Goal: Communication & Community: Ask a question

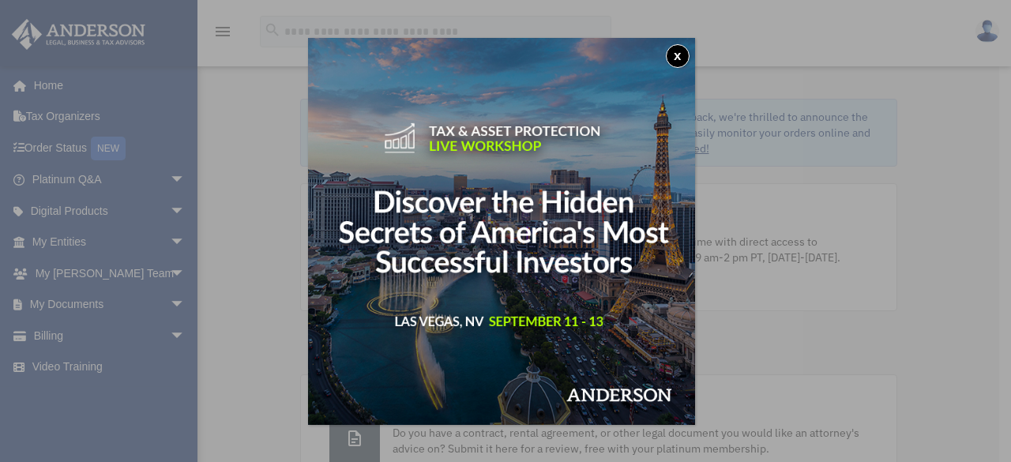
click at [681, 50] on button "x" at bounding box center [678, 56] width 24 height 24
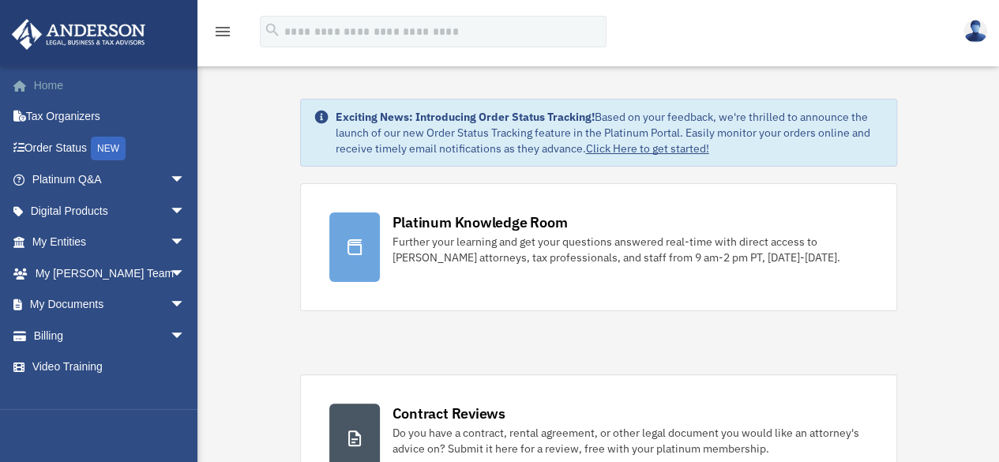
click at [45, 85] on link "Home" at bounding box center [110, 86] width 198 height 32
click at [74, 205] on link "Digital Products arrow_drop_down" at bounding box center [110, 211] width 198 height 32
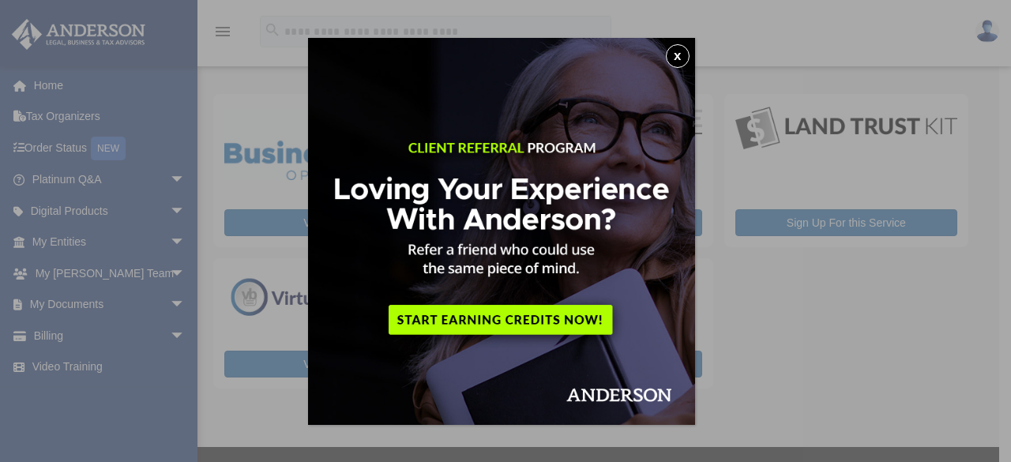
click at [683, 55] on button "x" at bounding box center [678, 56] width 24 height 24
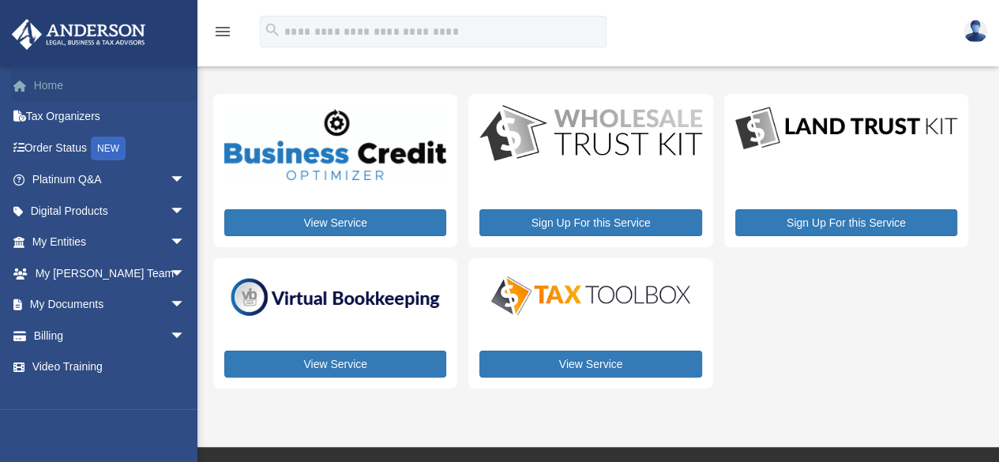
click at [58, 78] on link "Home" at bounding box center [110, 86] width 198 height 32
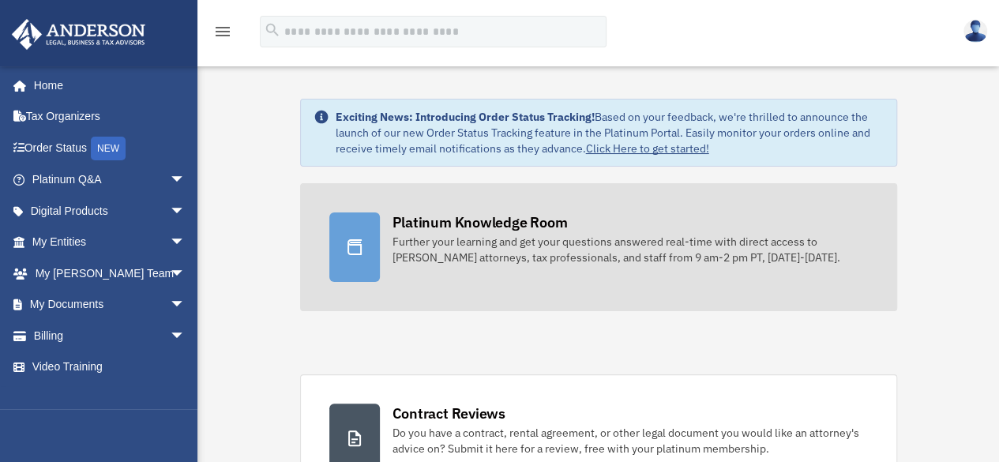
click at [513, 253] on div "Further your learning and get your questions answered real-time with direct acc…" at bounding box center [630, 250] width 475 height 32
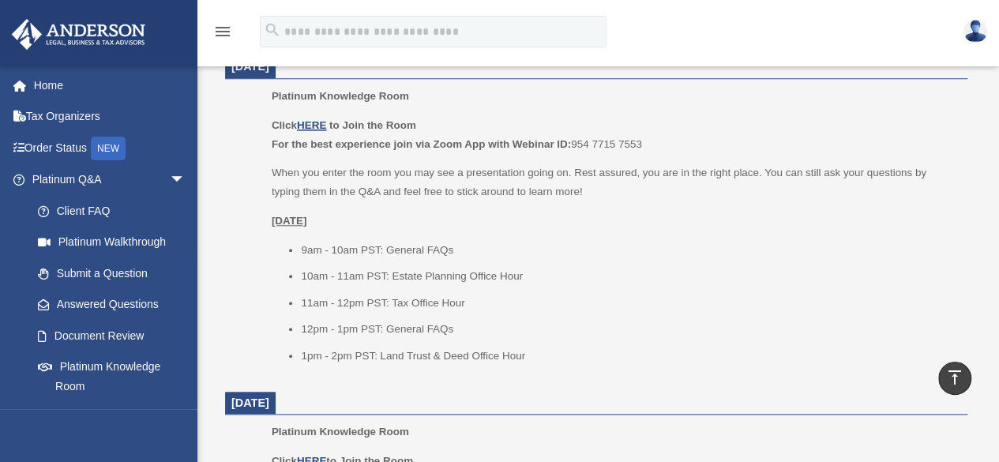
scroll to position [686, 0]
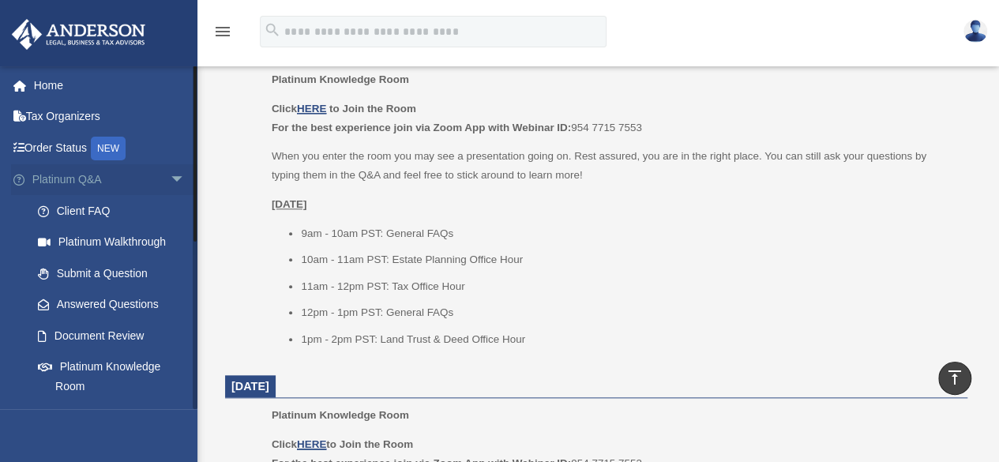
click at [170, 175] on span "arrow_drop_down" at bounding box center [186, 180] width 32 height 32
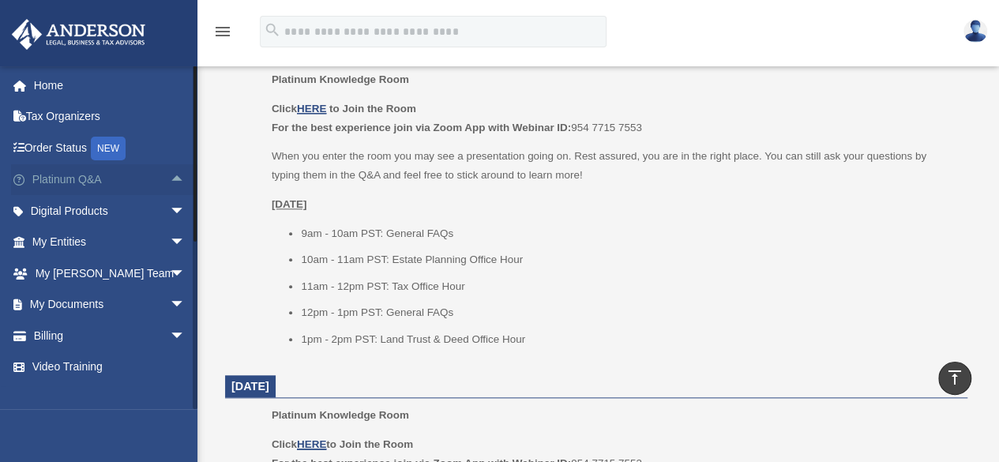
click at [170, 181] on span "arrow_drop_up" at bounding box center [186, 180] width 32 height 32
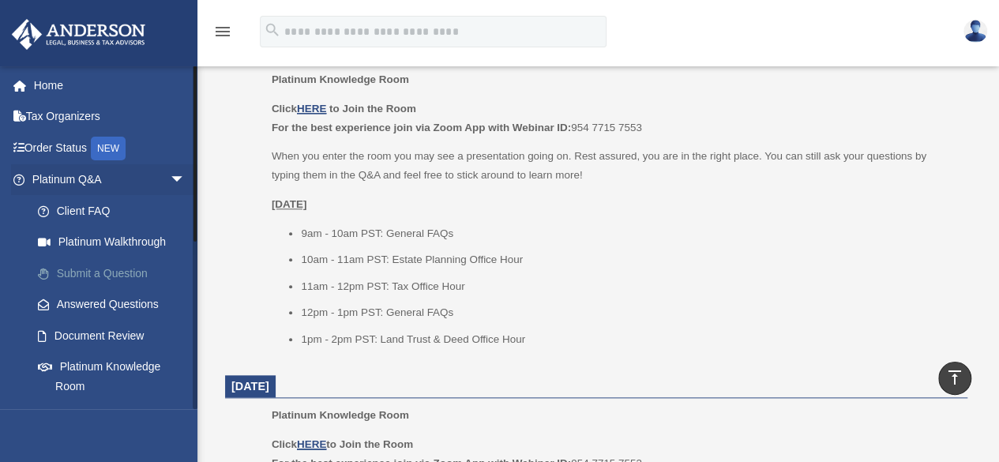
click at [114, 272] on link "Submit a Question" at bounding box center [115, 273] width 187 height 32
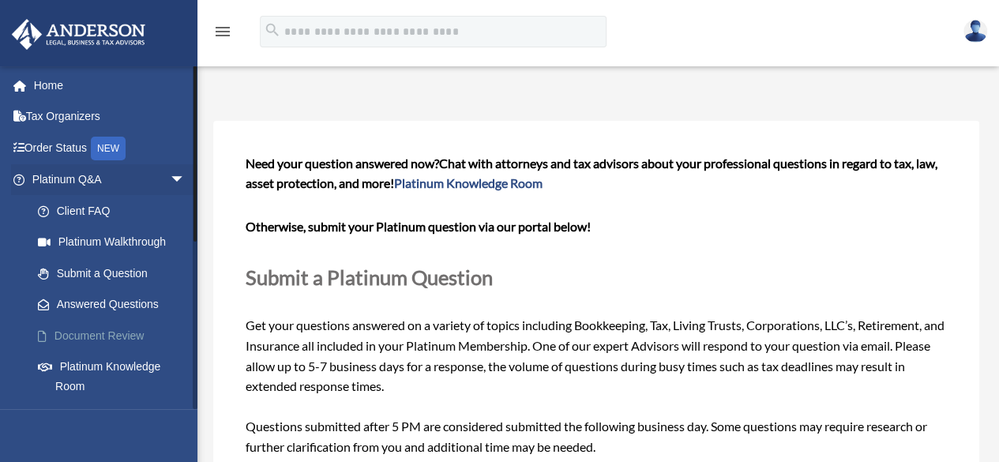
click at [101, 334] on link "Document Review" at bounding box center [115, 336] width 187 height 32
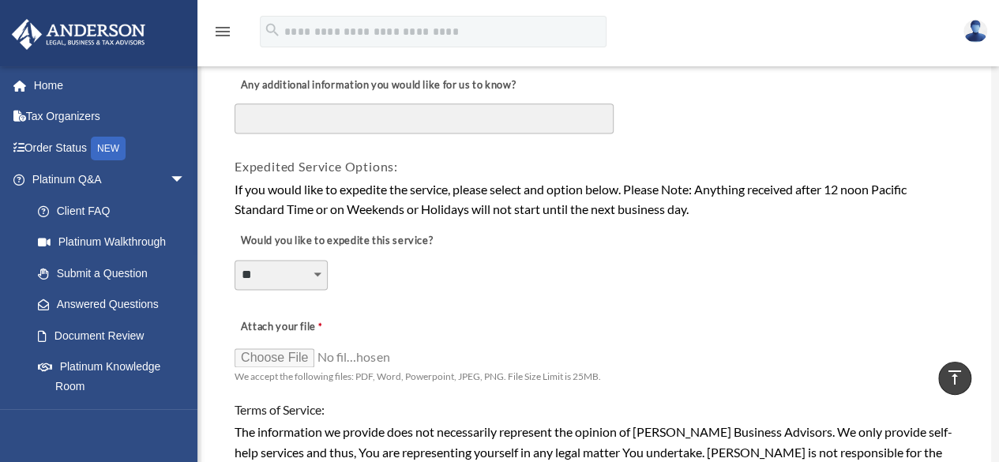
scroll to position [1007, 0]
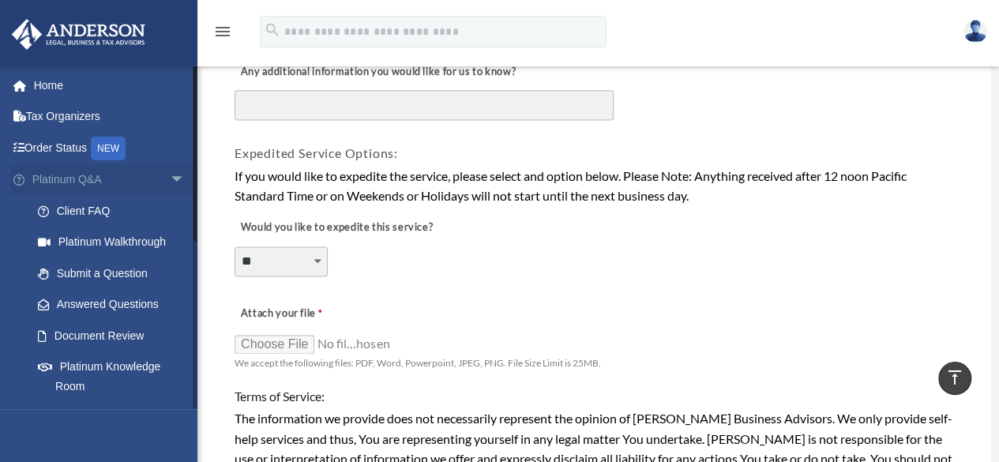
click at [170, 179] on span "arrow_drop_down" at bounding box center [186, 180] width 32 height 32
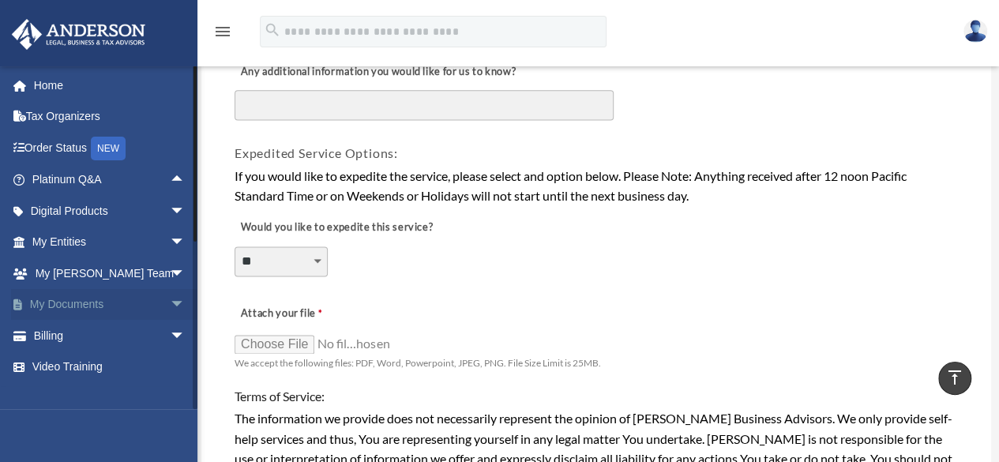
click at [170, 304] on span "arrow_drop_down" at bounding box center [186, 305] width 32 height 32
click at [69, 334] on link "Box" at bounding box center [115, 336] width 187 height 32
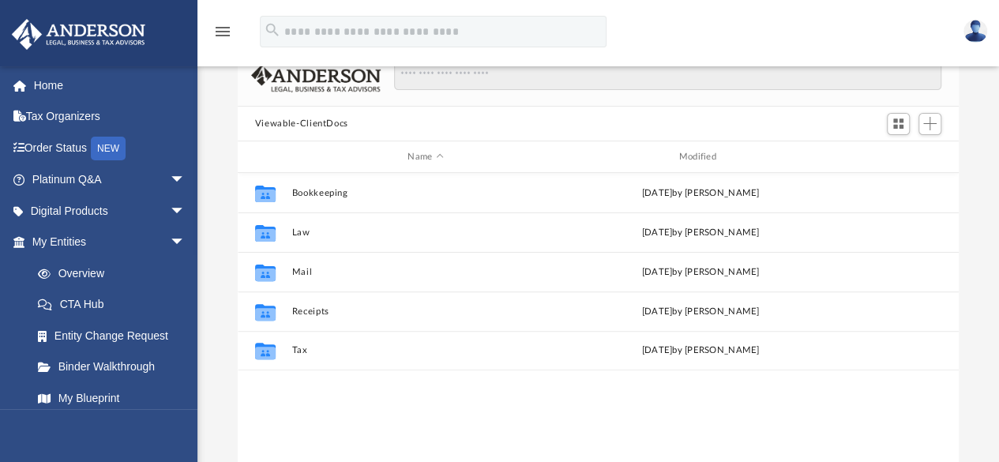
scroll to position [76, 0]
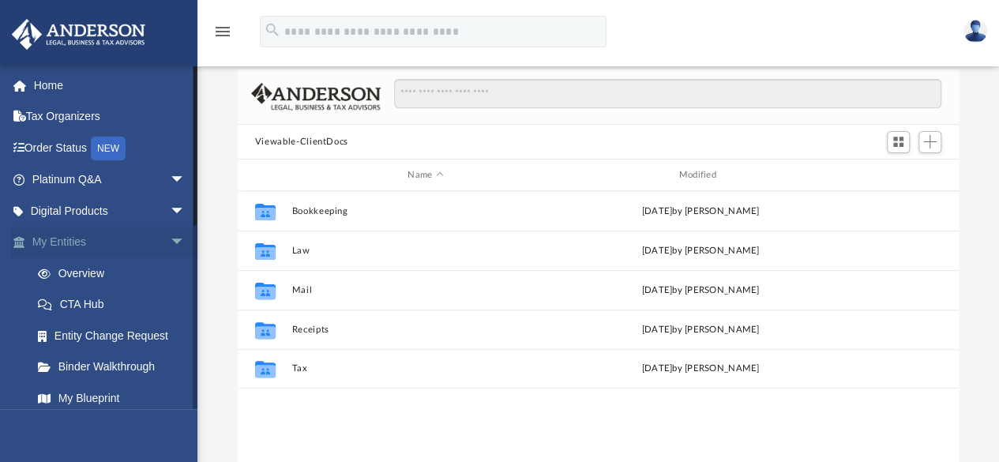
click at [170, 242] on span "arrow_drop_down" at bounding box center [186, 243] width 32 height 32
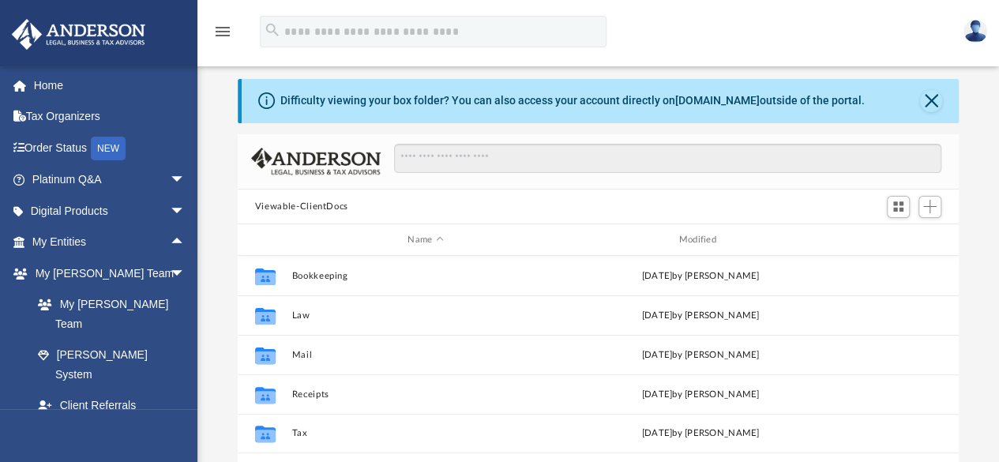
scroll to position [0, 0]
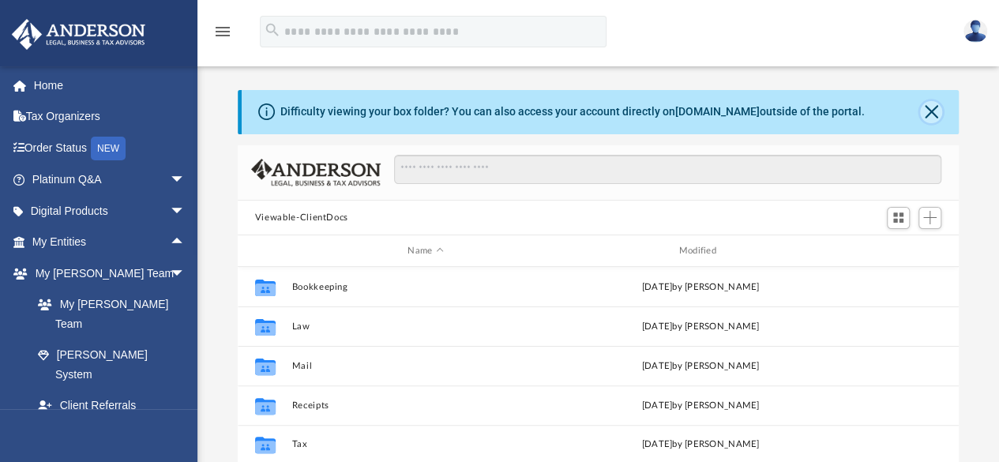
click at [932, 111] on button "Close" at bounding box center [931, 112] width 22 height 22
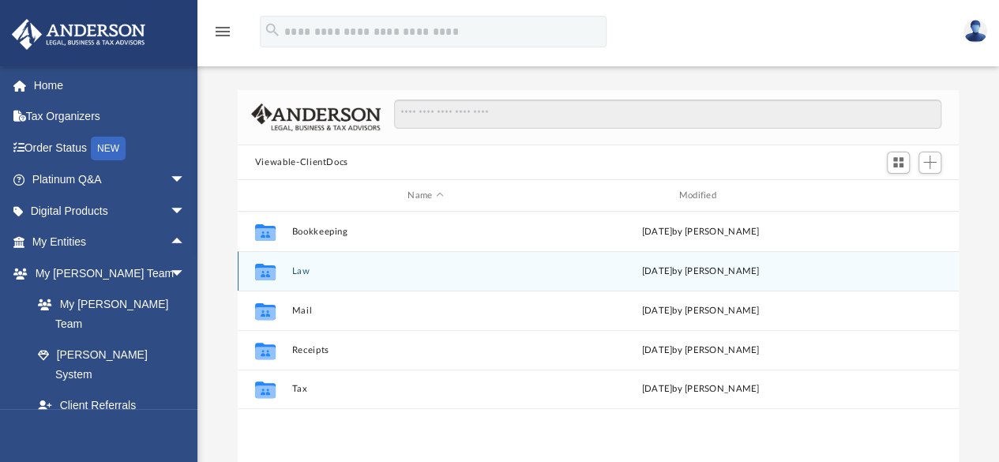
click at [264, 277] on icon "grid" at bounding box center [265, 274] width 21 height 13
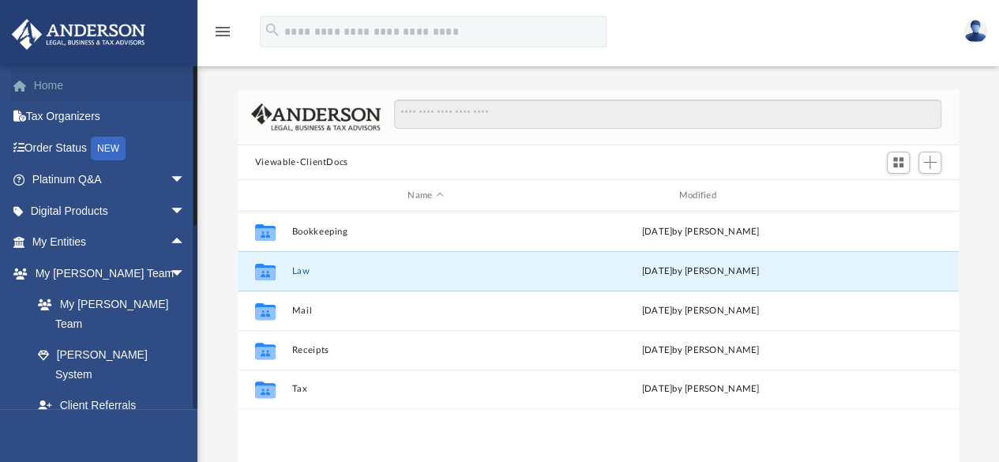
click at [47, 88] on link "Home" at bounding box center [110, 86] width 198 height 32
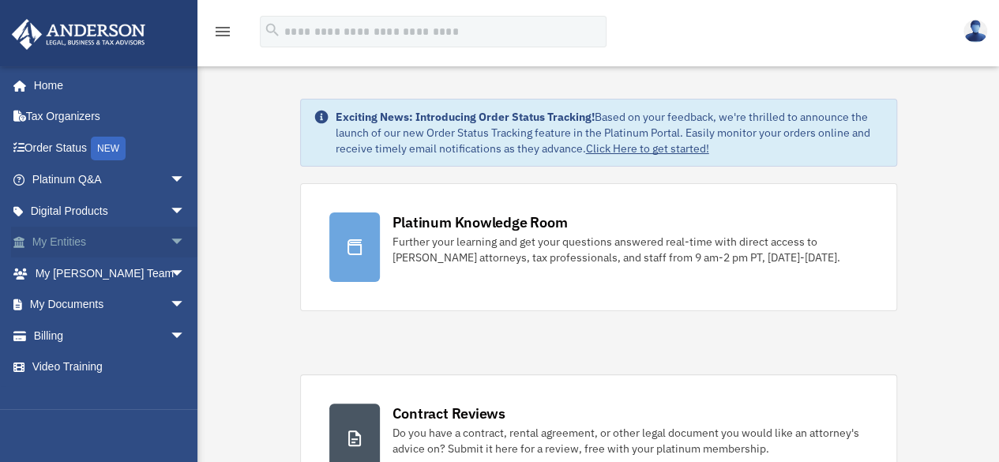
click at [62, 238] on link "My Entities arrow_drop_down" at bounding box center [110, 243] width 198 height 32
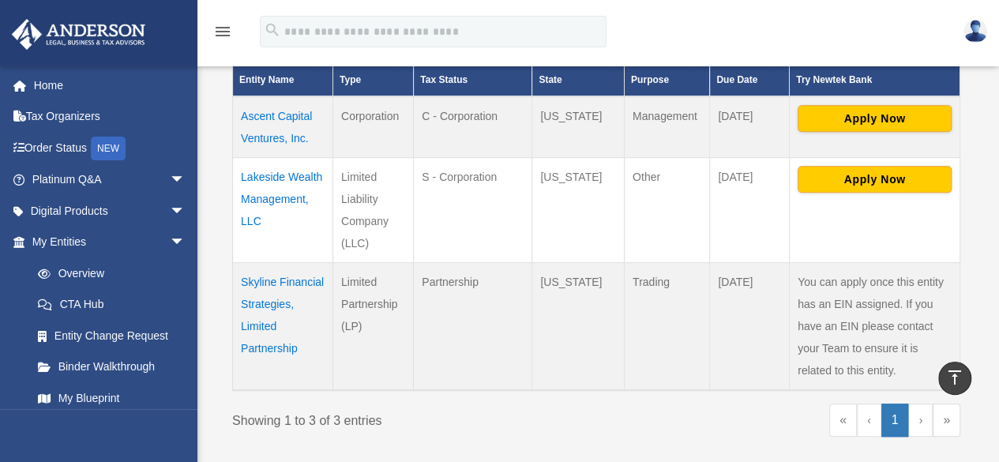
scroll to position [387, 0]
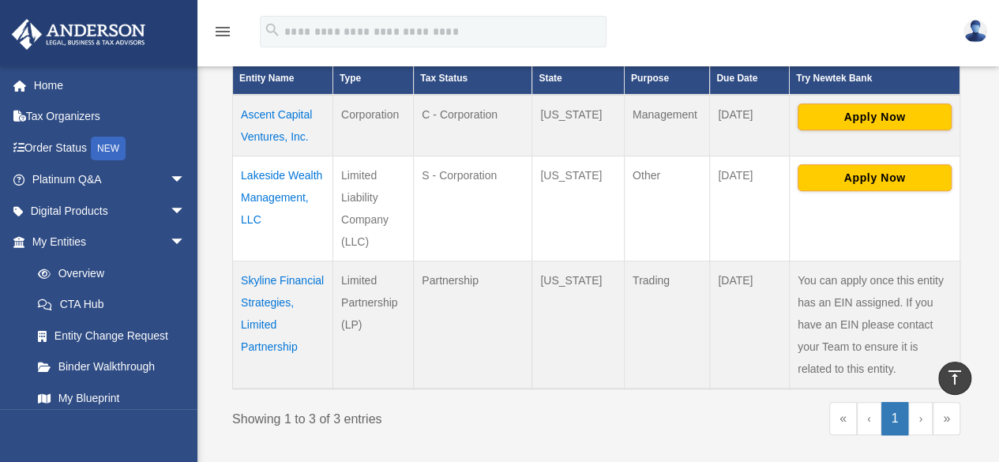
click at [265, 291] on td "Skyline Financial Strategies, Limited Partnership" at bounding box center [283, 325] width 100 height 128
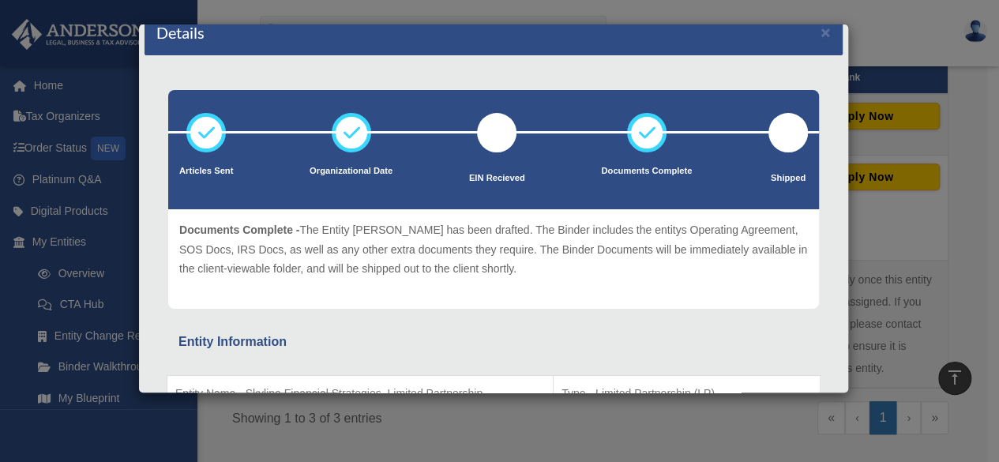
scroll to position [0, 0]
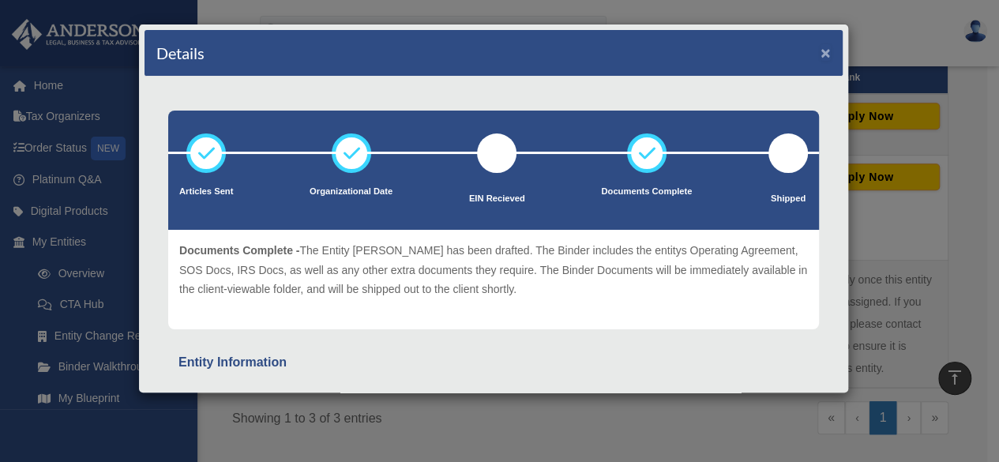
click at [821, 50] on button "×" at bounding box center [826, 52] width 10 height 17
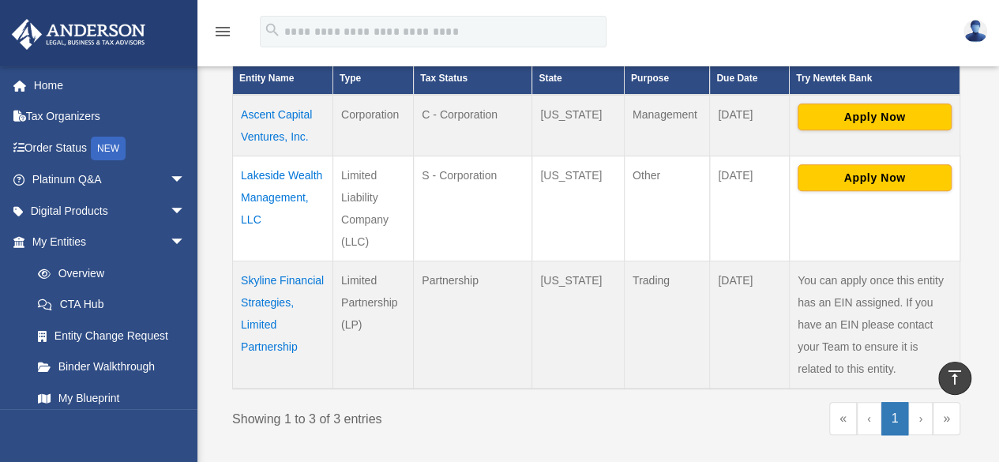
click at [283, 180] on td "Lakeside Wealth Management, LLC" at bounding box center [283, 208] width 100 height 105
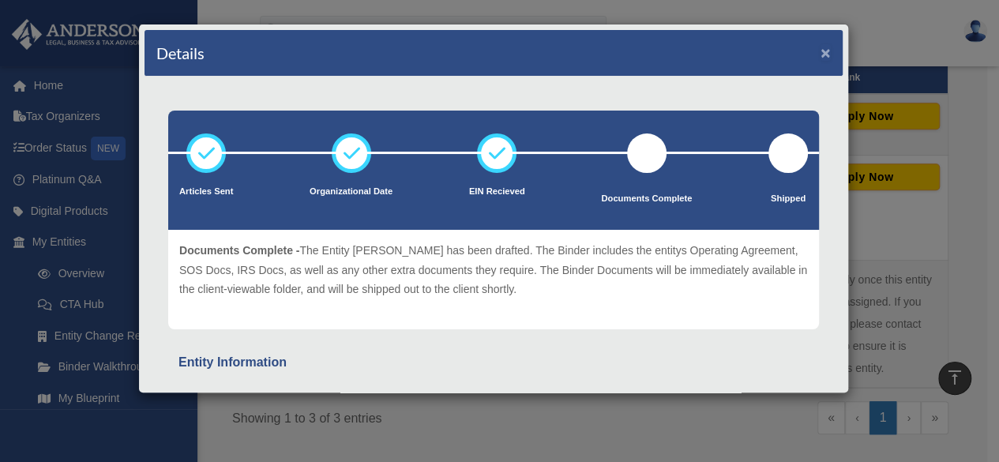
click at [821, 50] on button "×" at bounding box center [826, 52] width 10 height 17
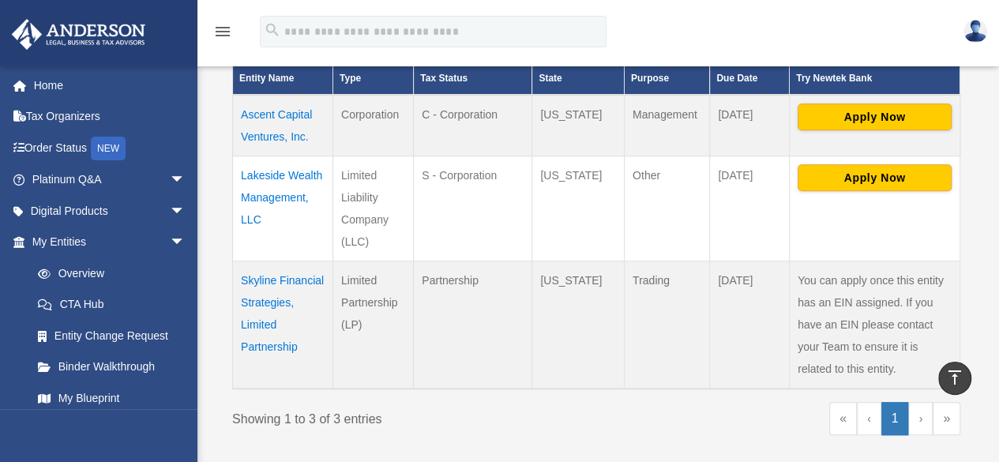
click at [264, 114] on td "Ascent Capital Ventures, Inc." at bounding box center [283, 126] width 100 height 62
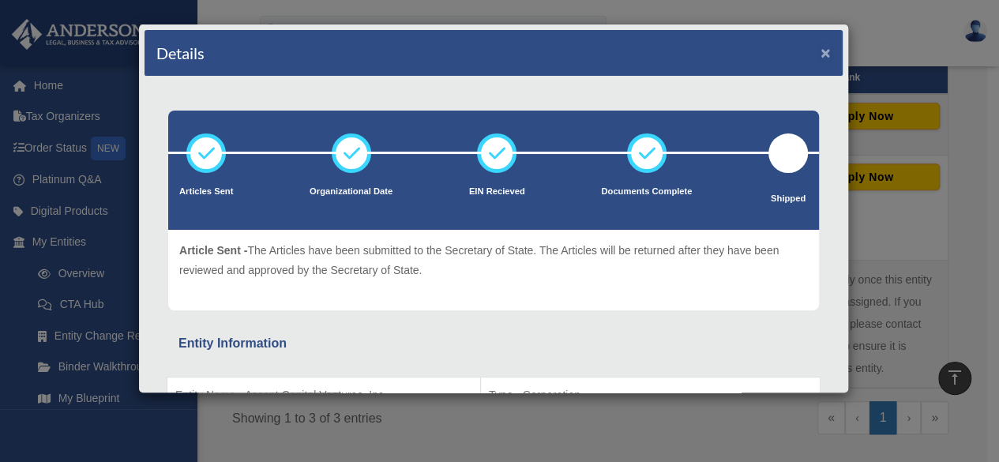
click at [821, 51] on button "×" at bounding box center [826, 52] width 10 height 17
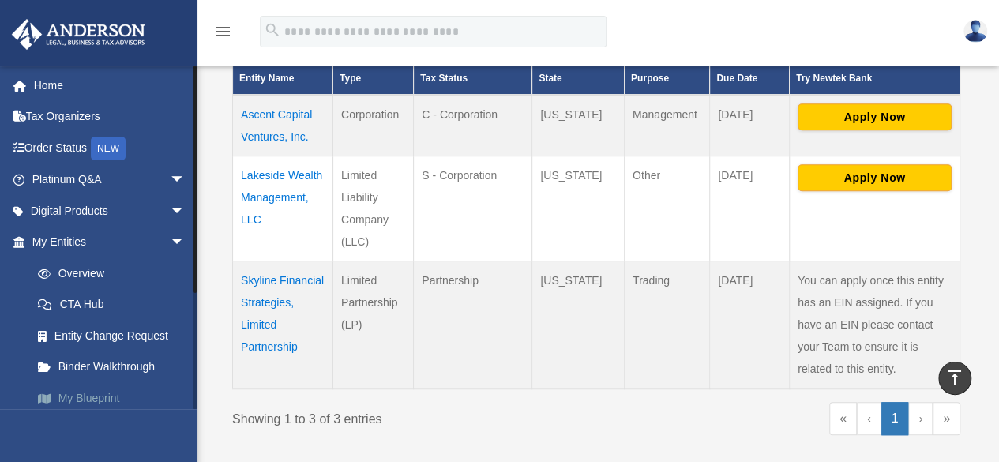
click at [87, 396] on link "My Blueprint" at bounding box center [115, 398] width 187 height 32
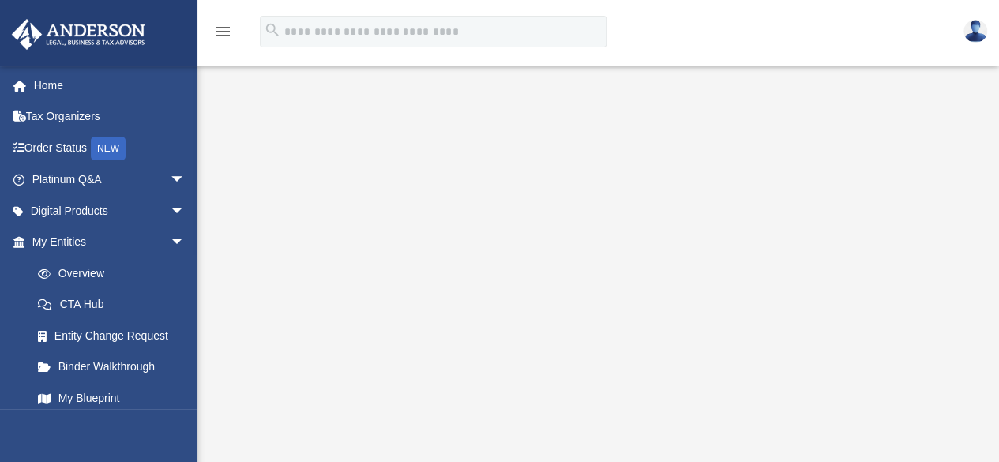
scroll to position [113, 0]
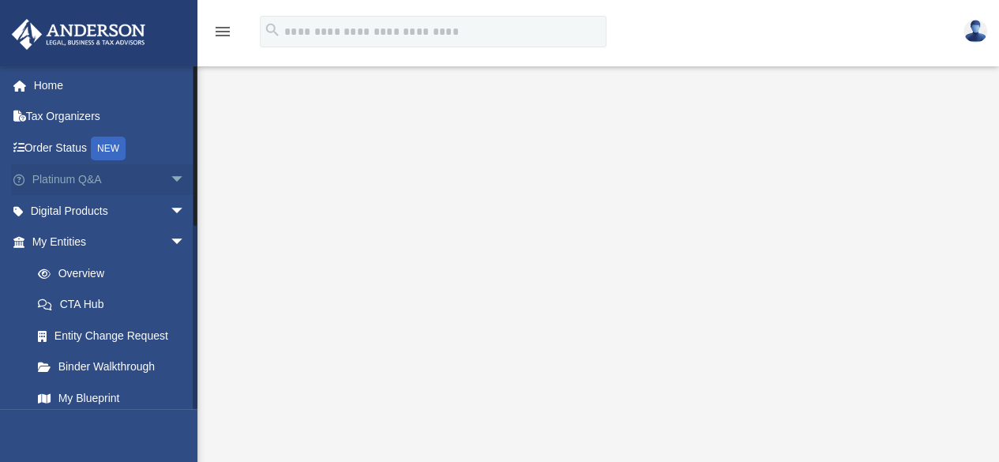
click at [170, 179] on span "arrow_drop_down" at bounding box center [186, 180] width 32 height 32
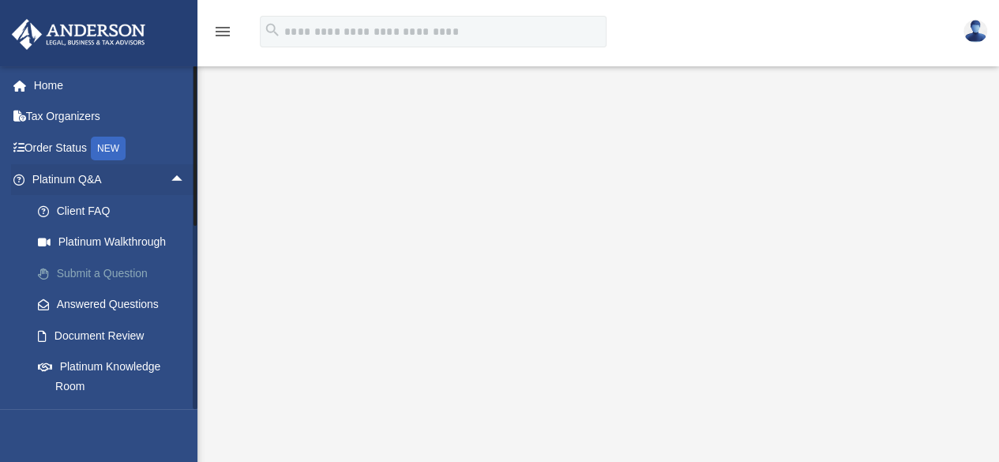
click at [130, 271] on link "Submit a Question" at bounding box center [115, 273] width 187 height 32
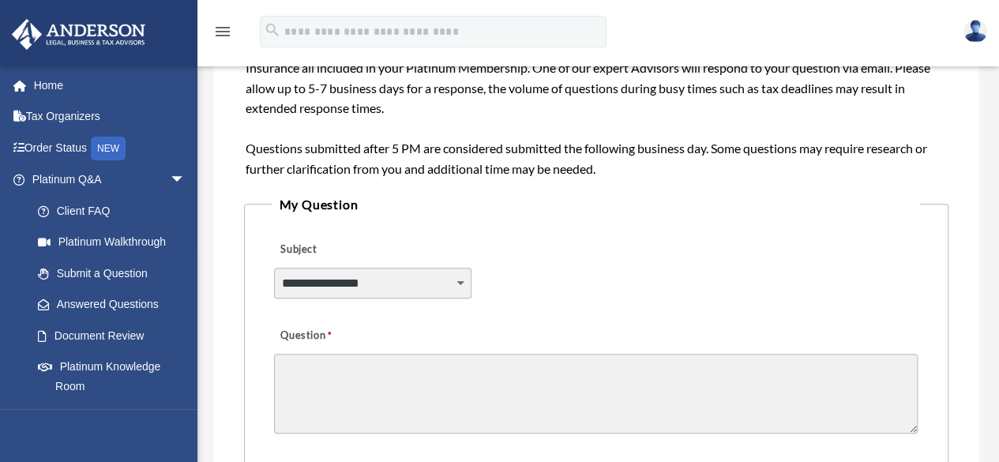
scroll to position [400, 0]
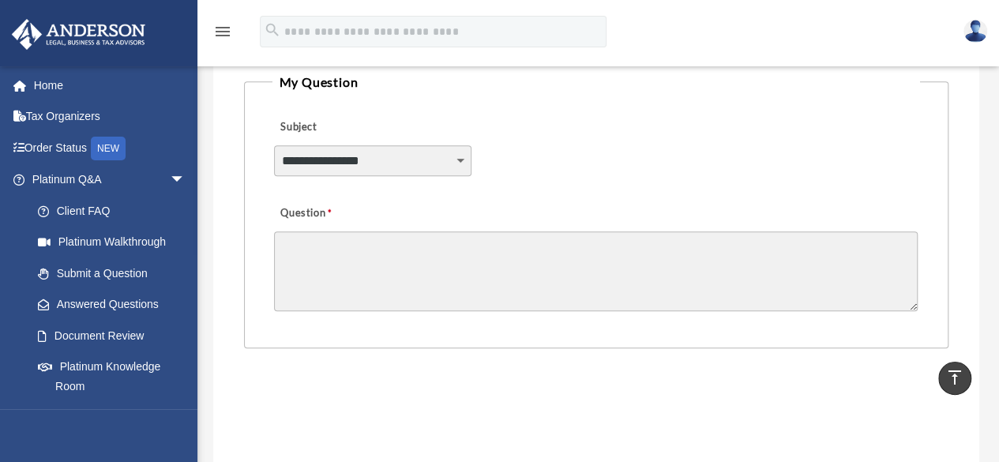
click at [460, 162] on select "**********" at bounding box center [372, 160] width 197 height 30
select select "******"
click at [274, 145] on select "**********" at bounding box center [372, 160] width 197 height 30
click at [304, 245] on textarea "Question" at bounding box center [596, 271] width 644 height 80
click at [381, 249] on textarea "**********" at bounding box center [596, 271] width 644 height 80
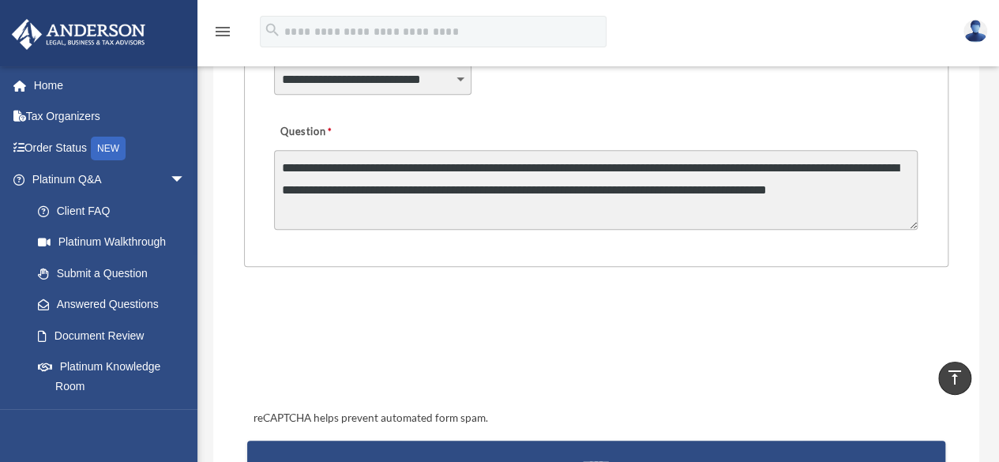
scroll to position [461, 0]
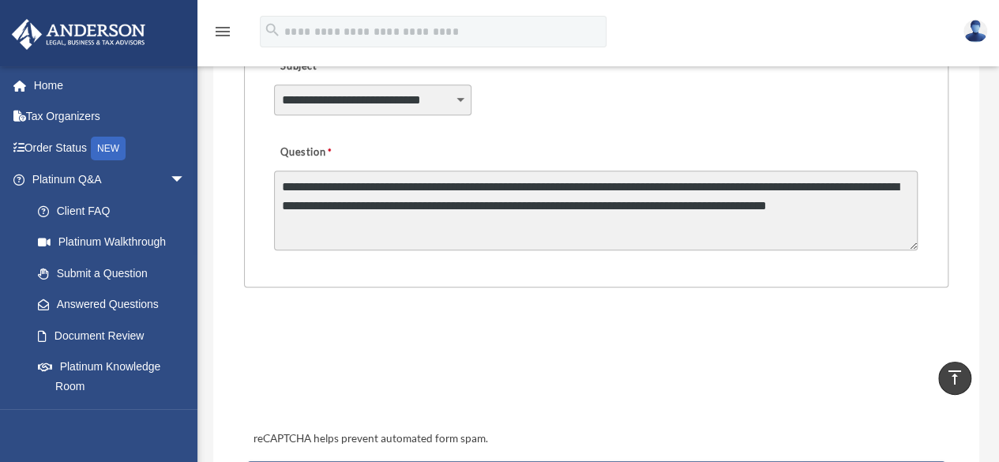
click at [644, 190] on textarea "**********" at bounding box center [596, 211] width 644 height 80
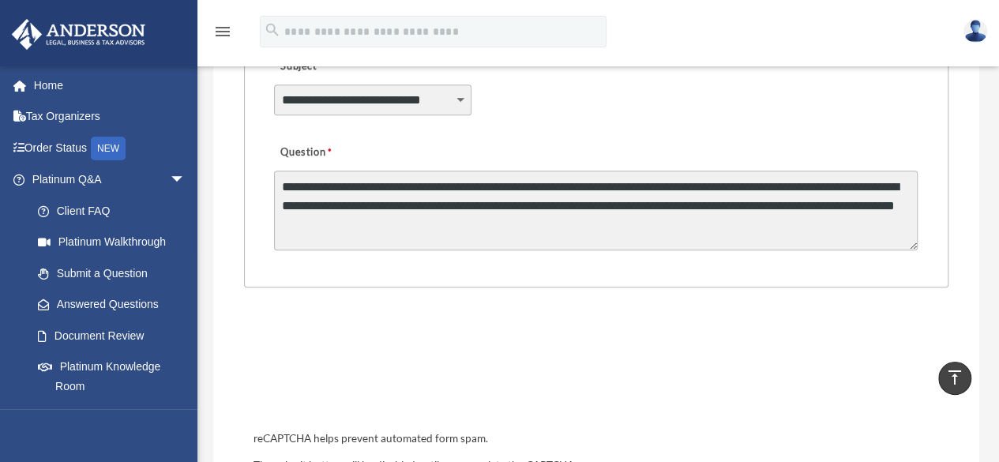
type textarea "**********"
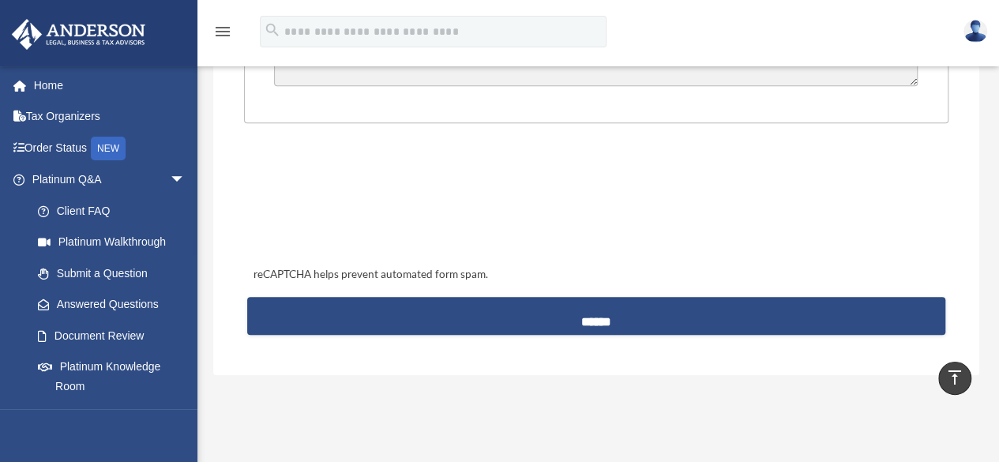
scroll to position [627, 0]
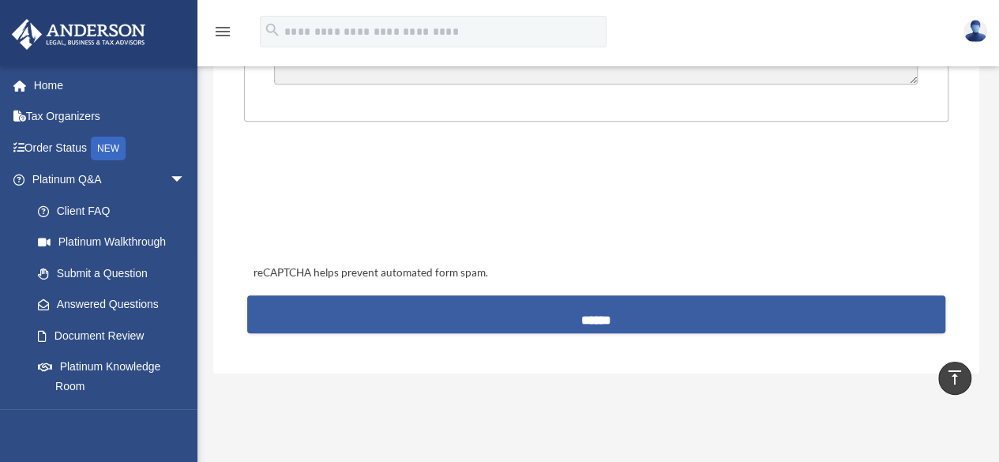
click at [751, 306] on input "******" at bounding box center [596, 314] width 698 height 38
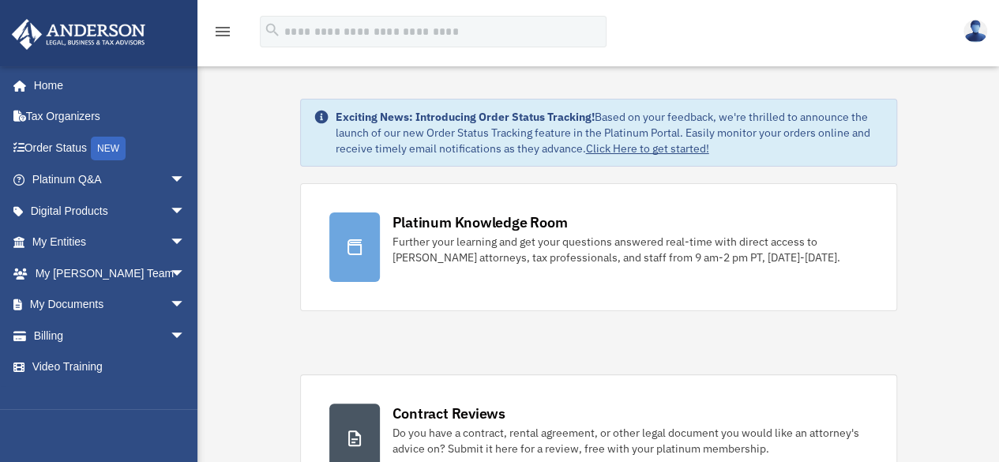
click at [976, 34] on img at bounding box center [976, 31] width 24 height 23
click at [927, 23] on div "menu search Site Menu add [EMAIL_ADDRESS][DOMAIN_NAME] Reset Password Logout" at bounding box center [499, 39] width 975 height 54
click at [224, 28] on icon "menu" at bounding box center [222, 31] width 19 height 19
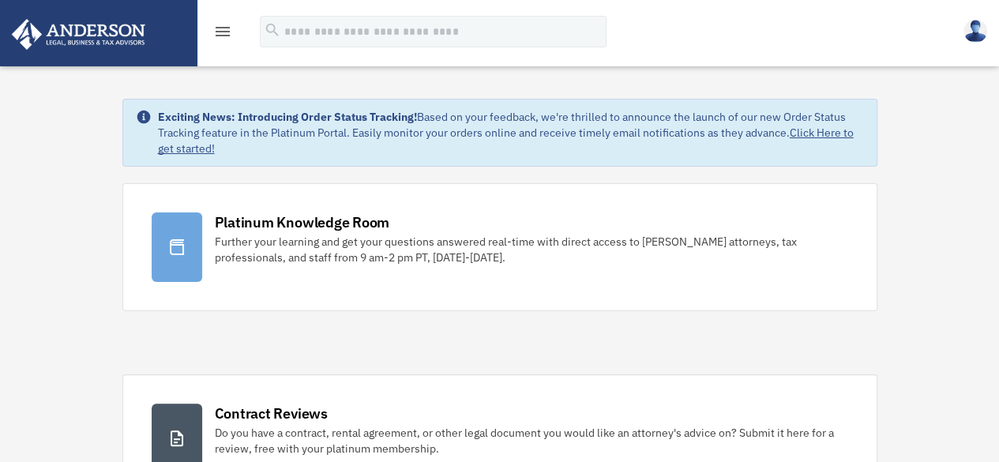
click at [971, 21] on img at bounding box center [976, 31] width 24 height 23
click at [957, 73] on link "[EMAIL_ADDRESS][DOMAIN_NAME]" at bounding box center [902, 81] width 170 height 47
click at [973, 35] on img at bounding box center [976, 31] width 24 height 23
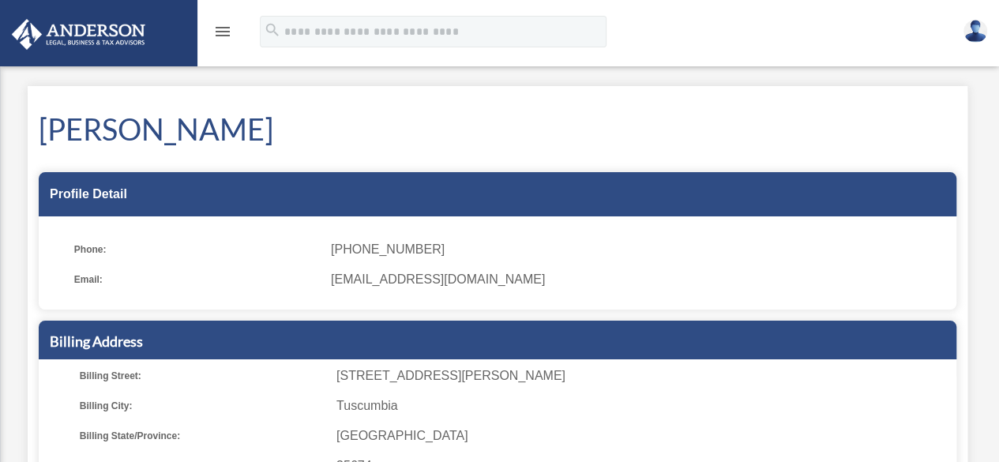
click at [975, 37] on img at bounding box center [976, 31] width 24 height 23
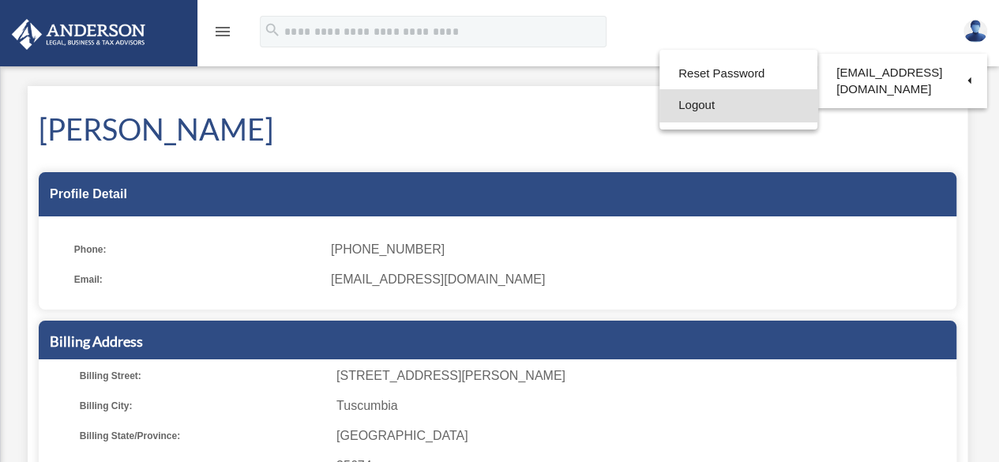
click at [757, 103] on link "Logout" at bounding box center [738, 105] width 158 height 32
